Goal: Find specific page/section: Locate a particular part of the current website

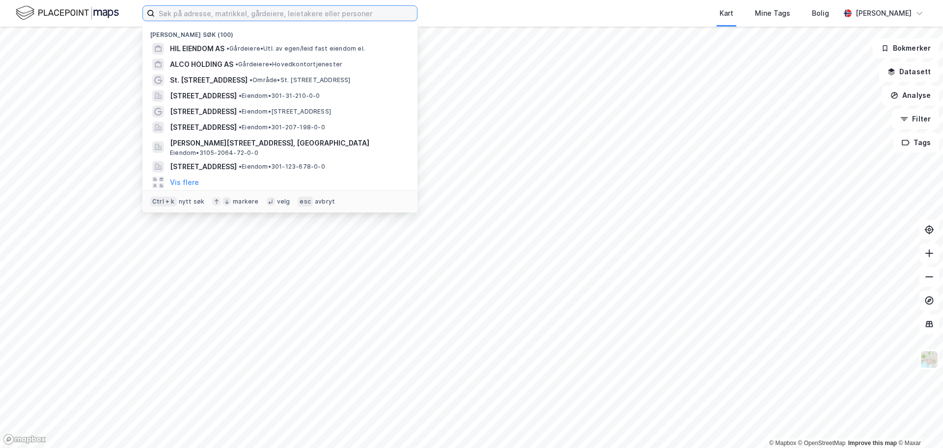
click at [298, 20] on input at bounding box center [286, 13] width 262 height 15
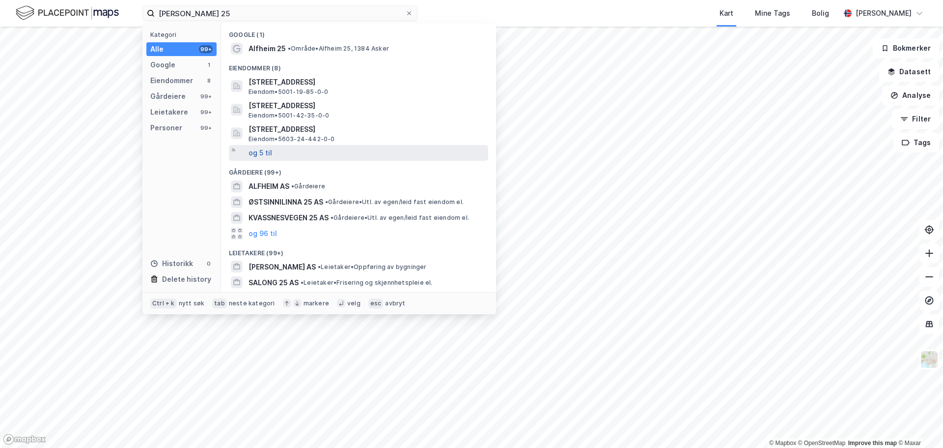
click at [267, 156] on button "og 5 til" at bounding box center [261, 153] width 24 height 12
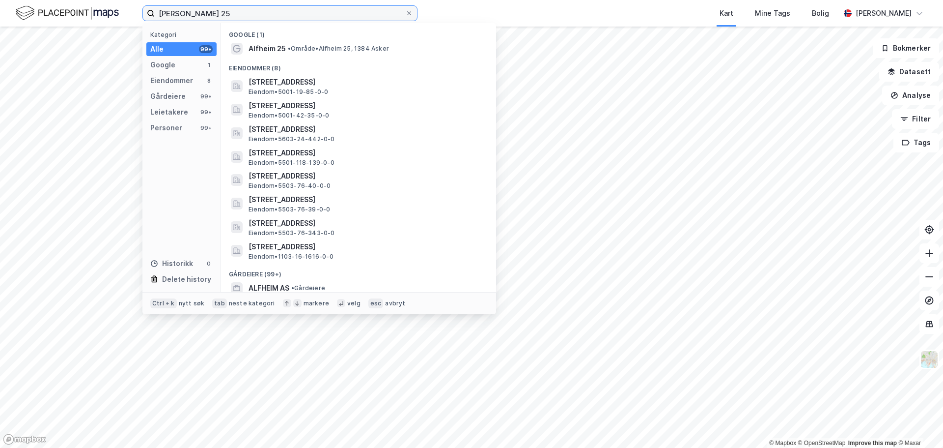
click at [167, 13] on input "[PERSON_NAME] 25" at bounding box center [280, 13] width 251 height 15
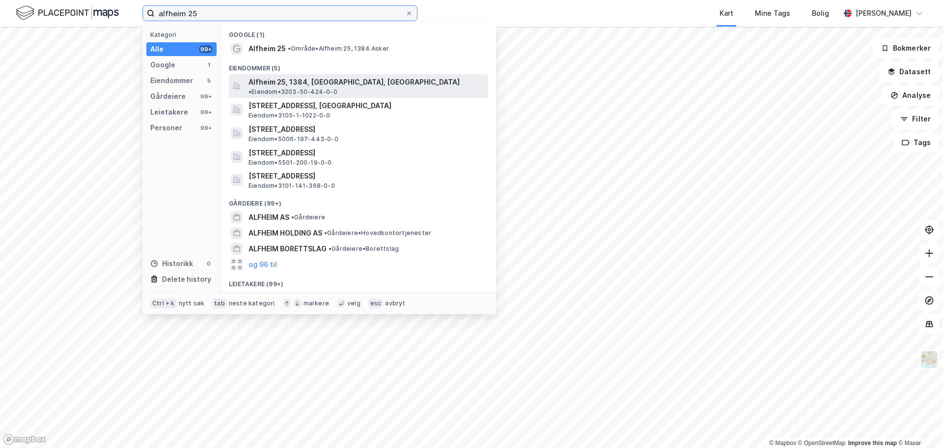
type input "alfheim 25"
click at [304, 82] on span "Alfheim 25, 1384, [GEOGRAPHIC_DATA], [GEOGRAPHIC_DATA]" at bounding box center [354, 82] width 211 height 12
